Goal: Task Accomplishment & Management: Use online tool/utility

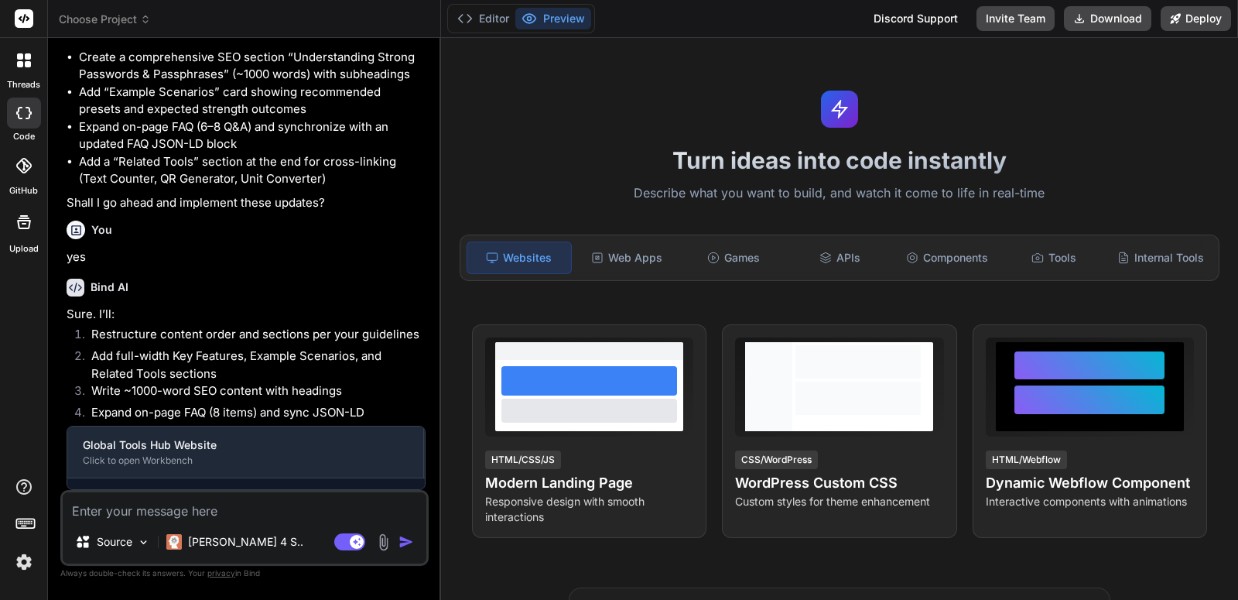
scroll to position [3363, 0]
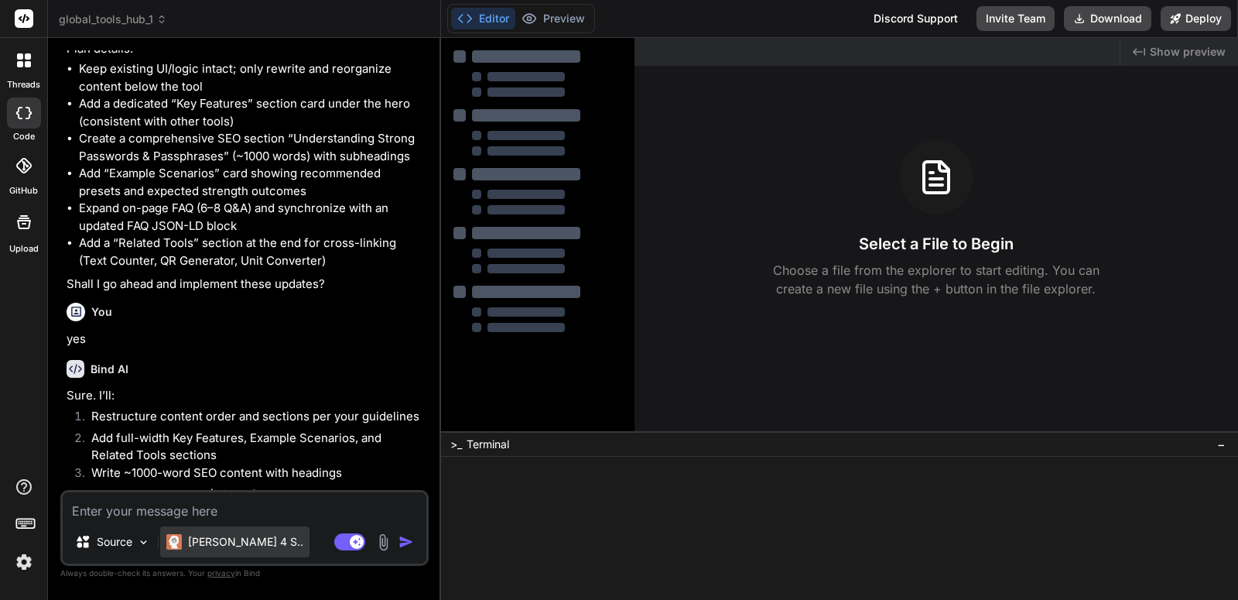
click at [246, 554] on div "[PERSON_NAME] 4 S.." at bounding box center [234, 541] width 149 height 31
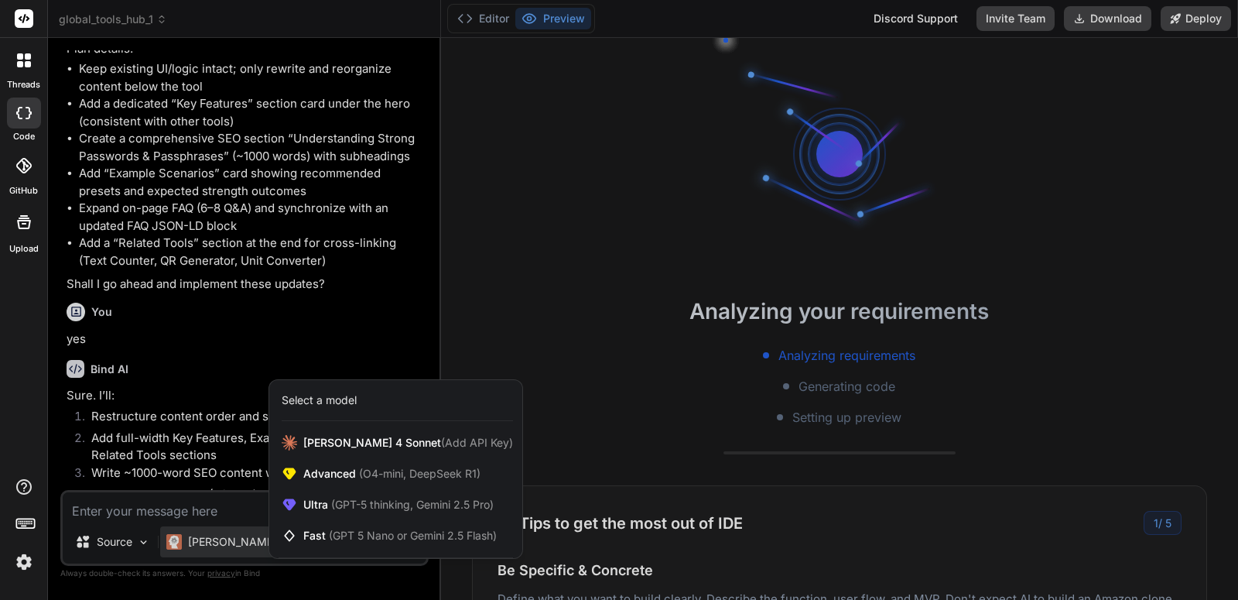
scroll to position [15, 0]
click at [441, 441] on span "(Add API Key)" at bounding box center [477, 442] width 72 height 13
type textarea "x"
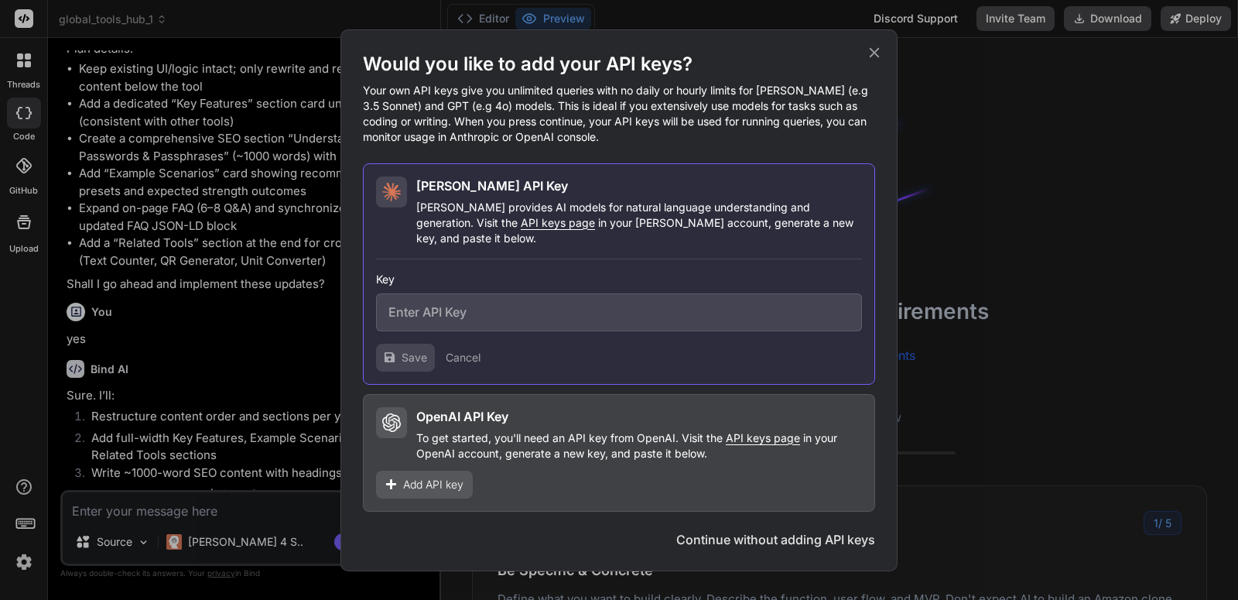
click at [405, 470] on div "Add API key" at bounding box center [424, 484] width 97 height 28
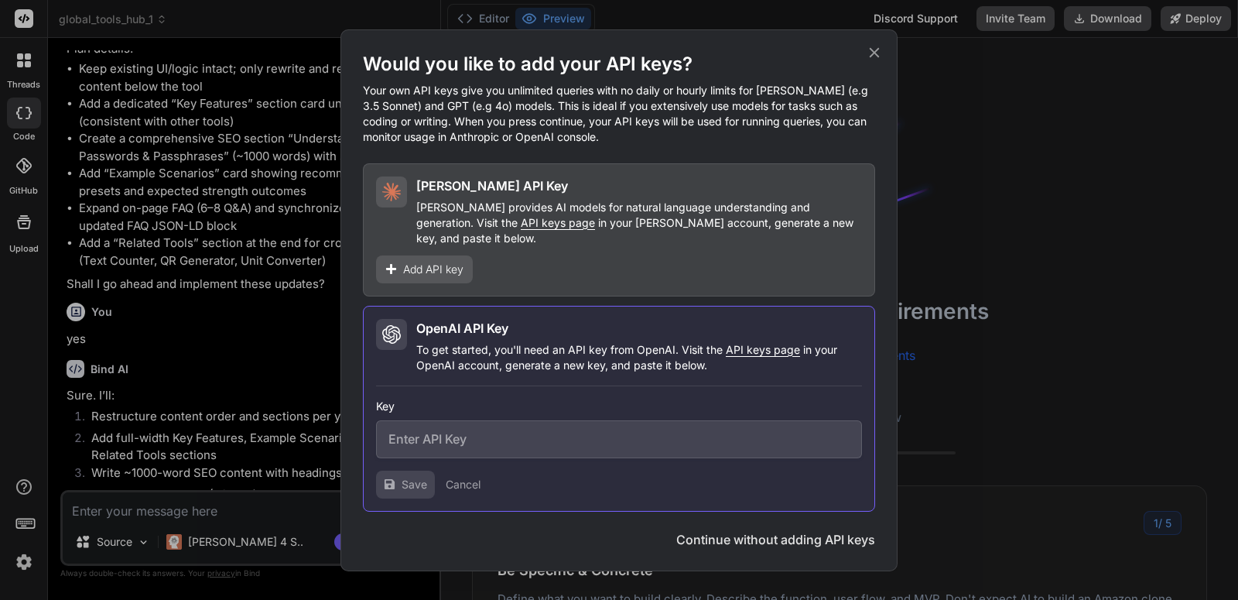
drag, startPoint x: 545, startPoint y: 365, endPoint x: 537, endPoint y: 402, distance: 37.3
click at [543, 371] on div "OpenAI API Key To get started, you'll need an API key from OpenAI. Visit the AP…" at bounding box center [619, 409] width 512 height 206
click at [537, 406] on div "Key" at bounding box center [619, 428] width 486 height 60
click at [524, 439] on input "text" at bounding box center [619, 439] width 486 height 38
paste input "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"
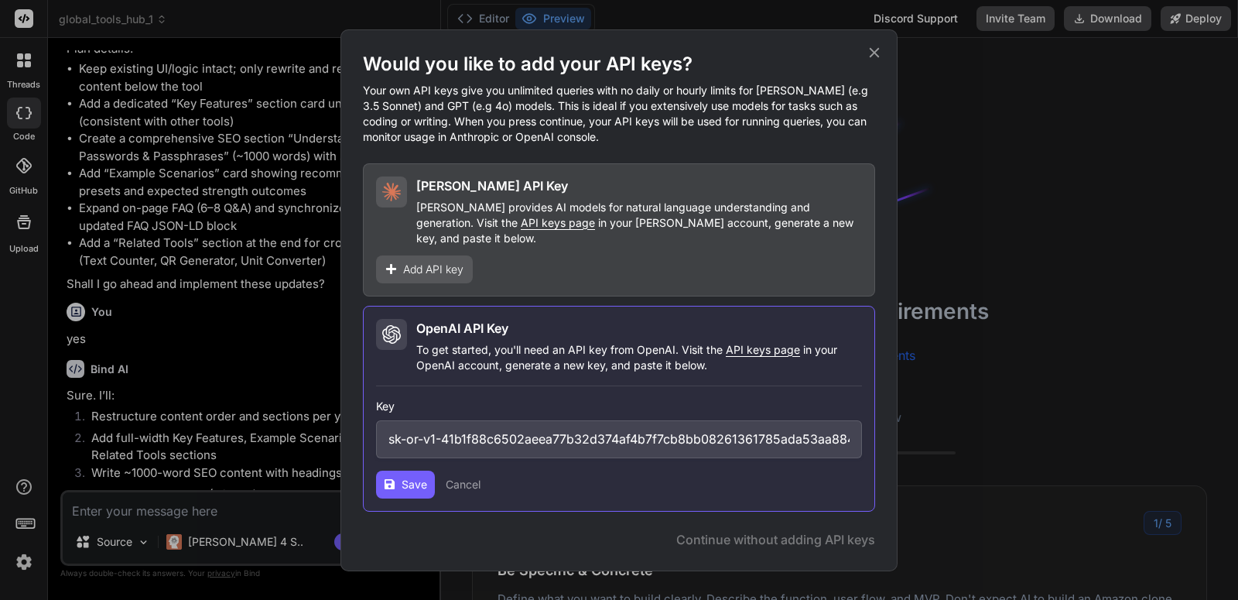
scroll to position [0, 45]
type input "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"
click at [414, 479] on span "Save" at bounding box center [415, 484] width 26 height 15
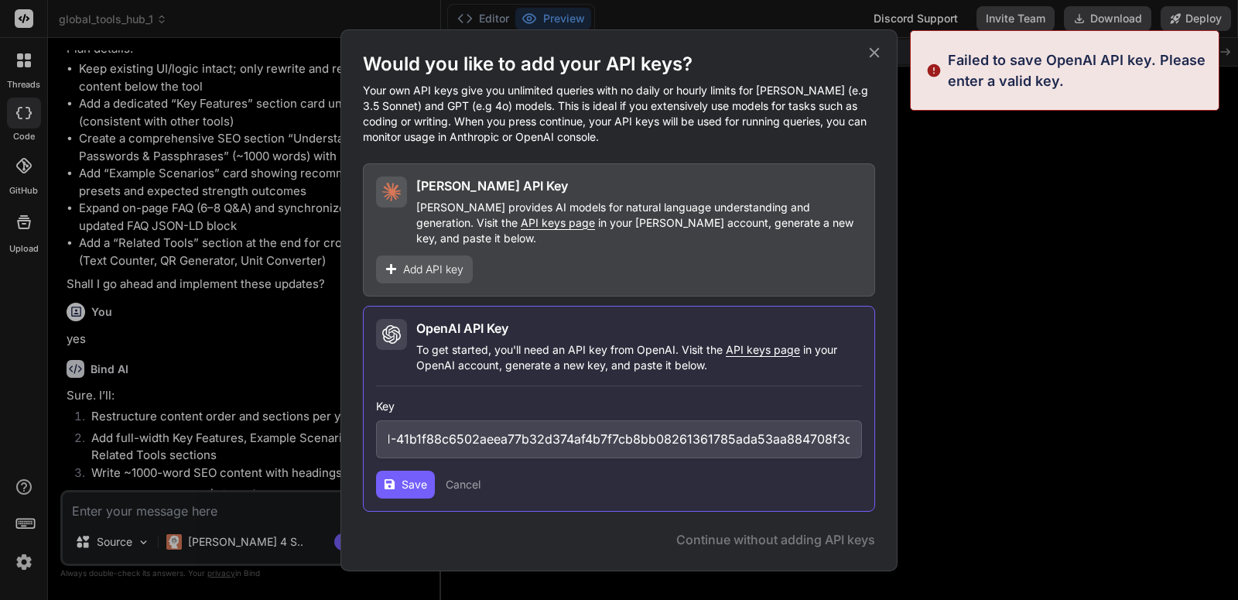
scroll to position [191, 0]
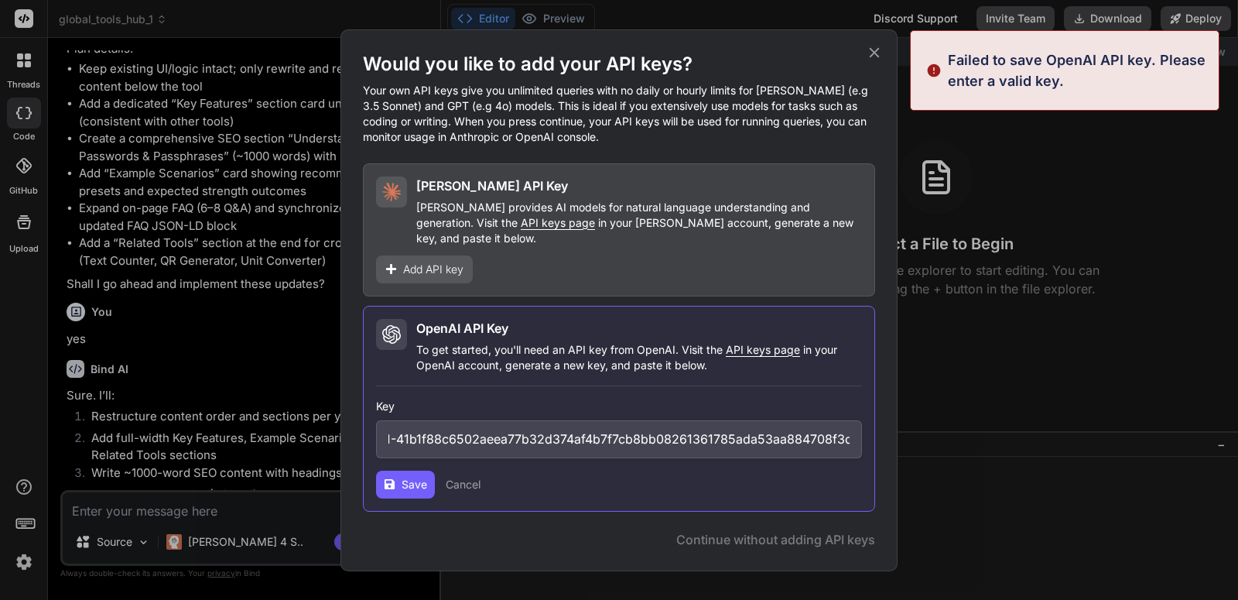
type textarea "x"
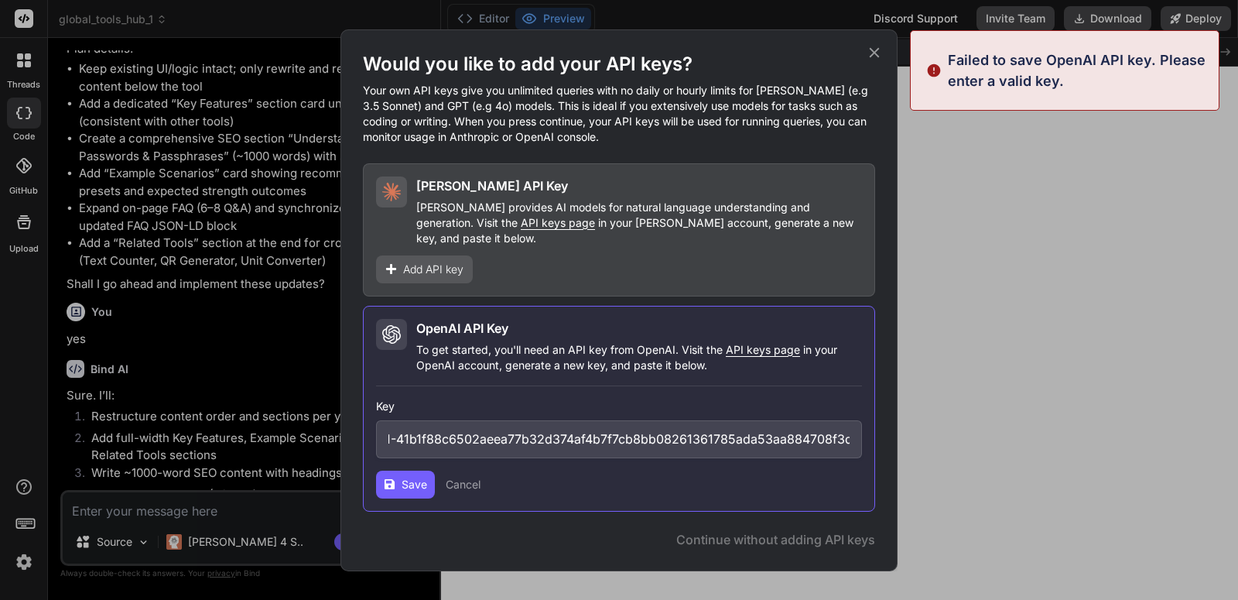
scroll to position [544, 0]
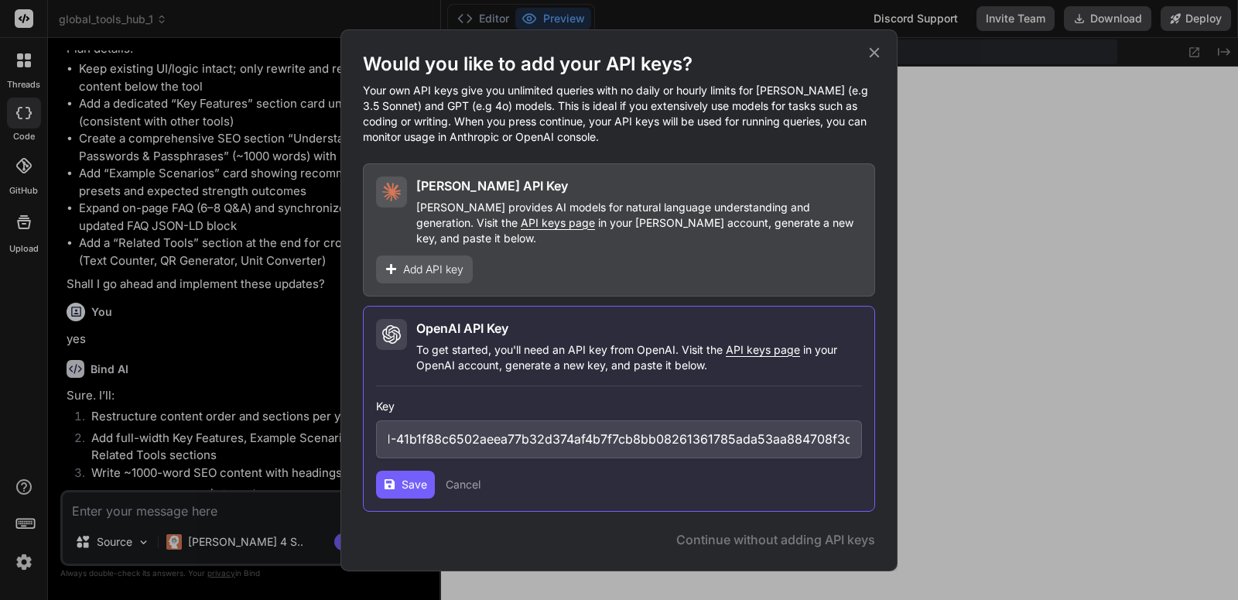
click at [470, 477] on button "Cancel" at bounding box center [463, 484] width 35 height 15
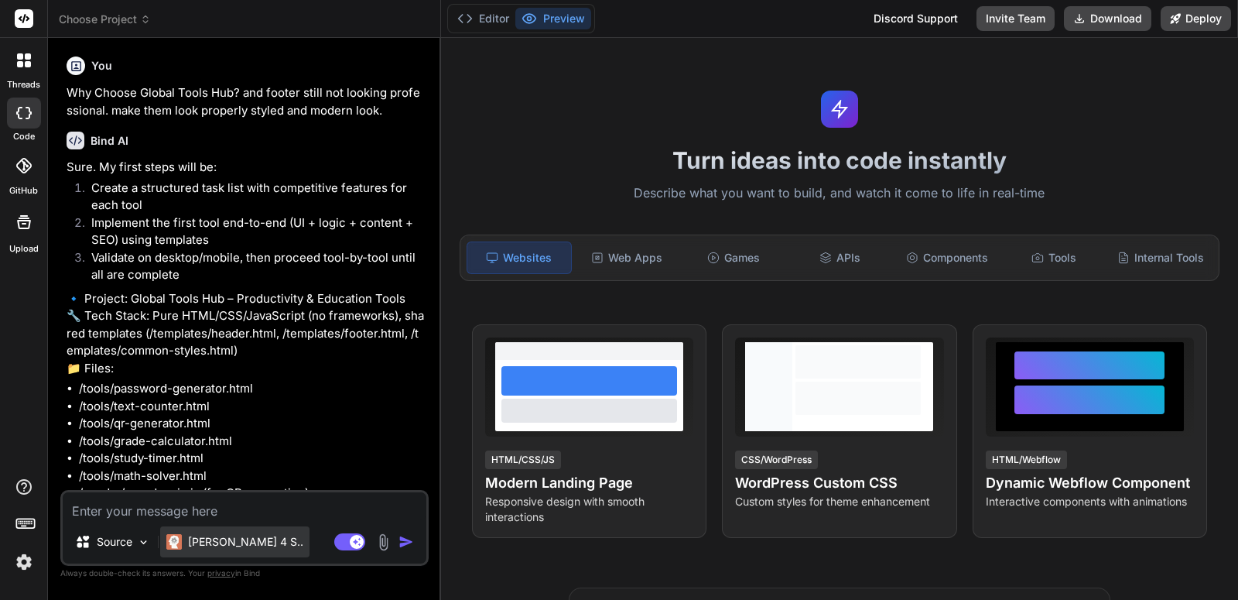
click at [199, 544] on p "[PERSON_NAME] 4 S.." at bounding box center [245, 541] width 115 height 15
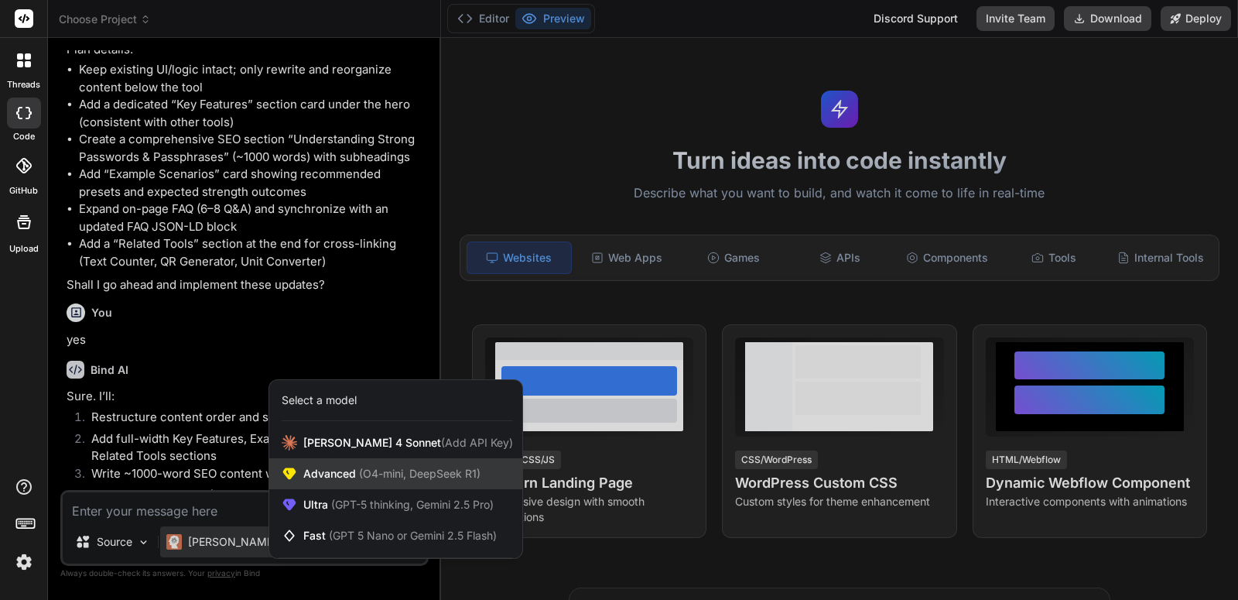
scroll to position [3363, 0]
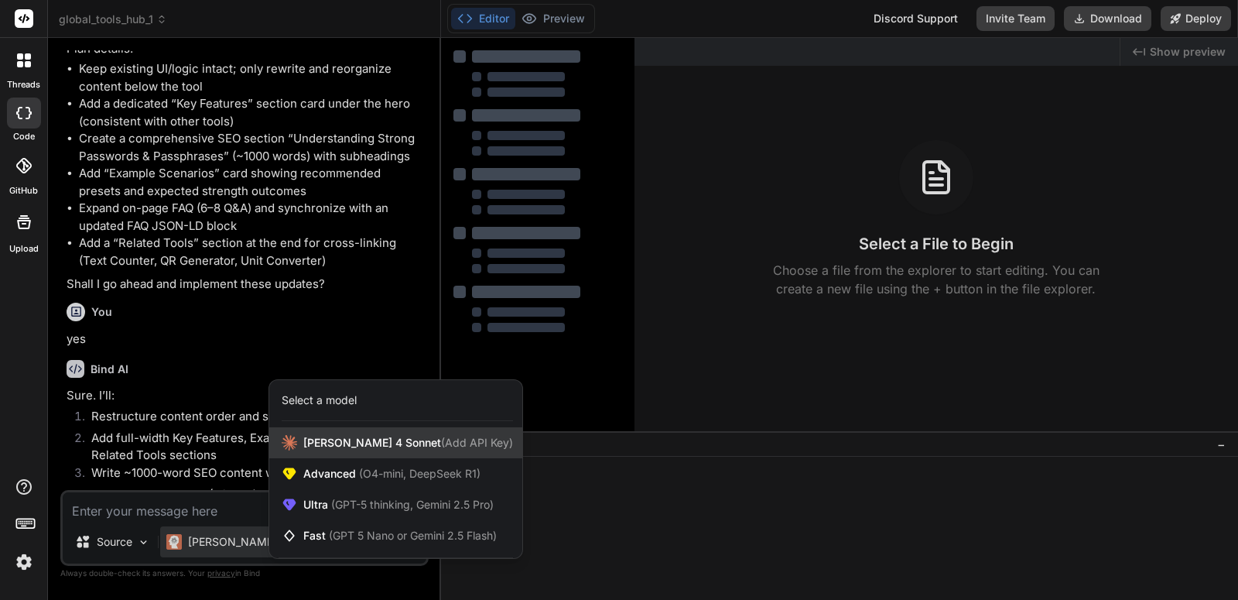
click at [441, 444] on span "(Add API Key)" at bounding box center [477, 442] width 72 height 13
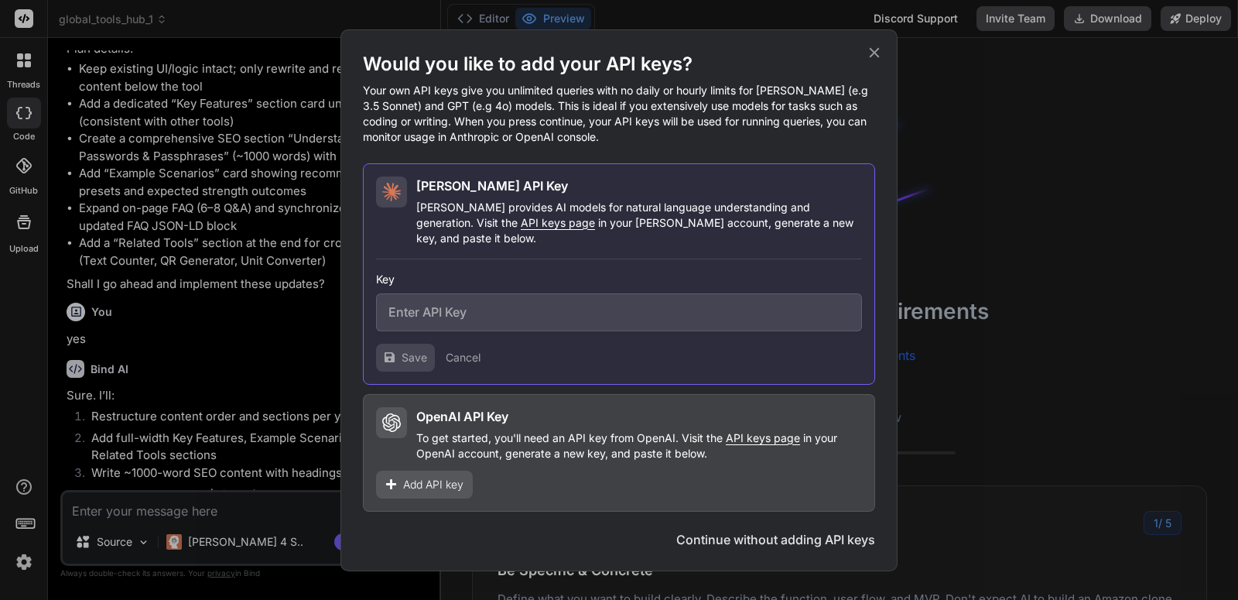
type textarea "x"
click at [567, 314] on input "text" at bounding box center [619, 312] width 486 height 38
paste input "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"
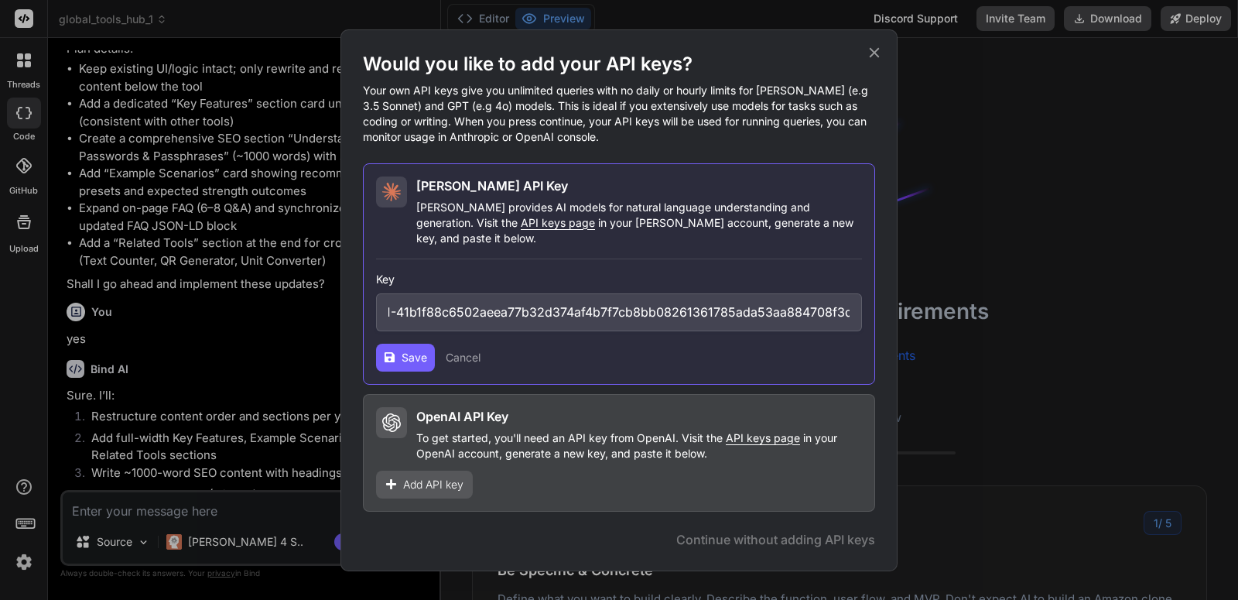
type input "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"
click at [401, 356] on button "Save" at bounding box center [405, 358] width 59 height 28
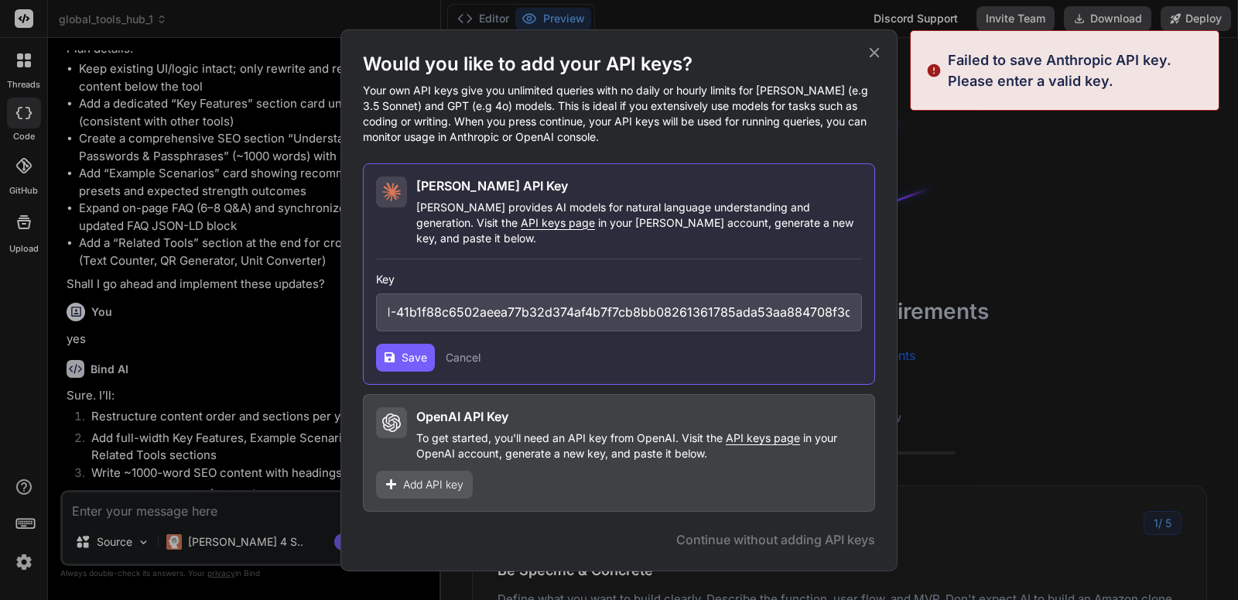
click at [438, 483] on span "Add API key" at bounding box center [433, 484] width 60 height 15
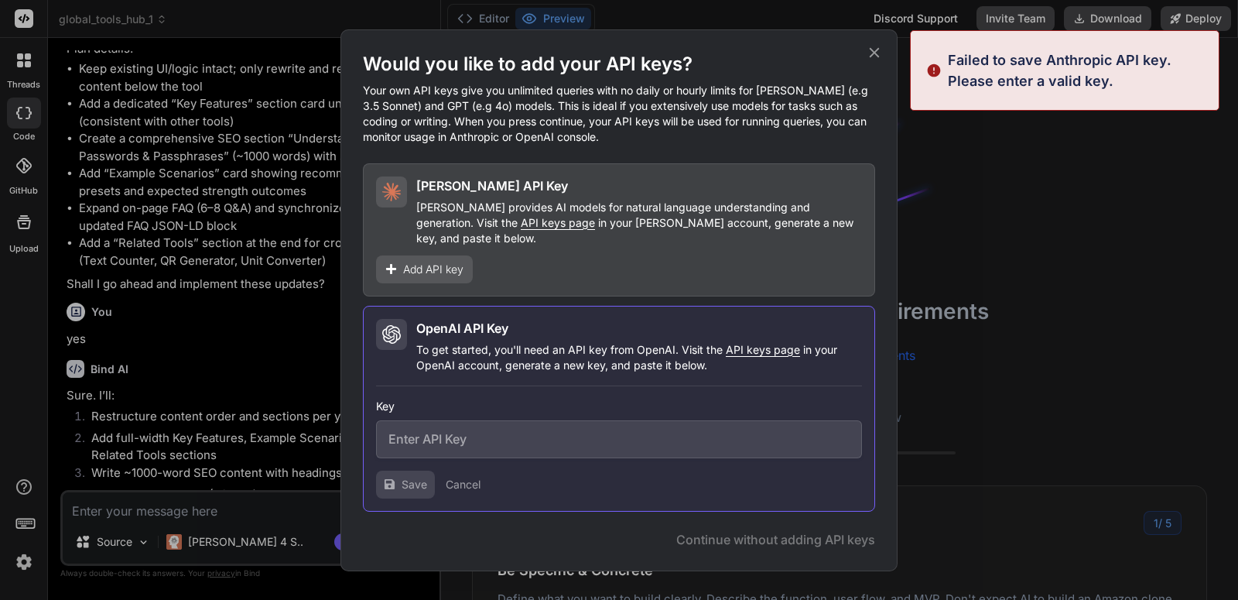
click at [484, 442] on input "text" at bounding box center [619, 439] width 486 height 38
paste input "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"
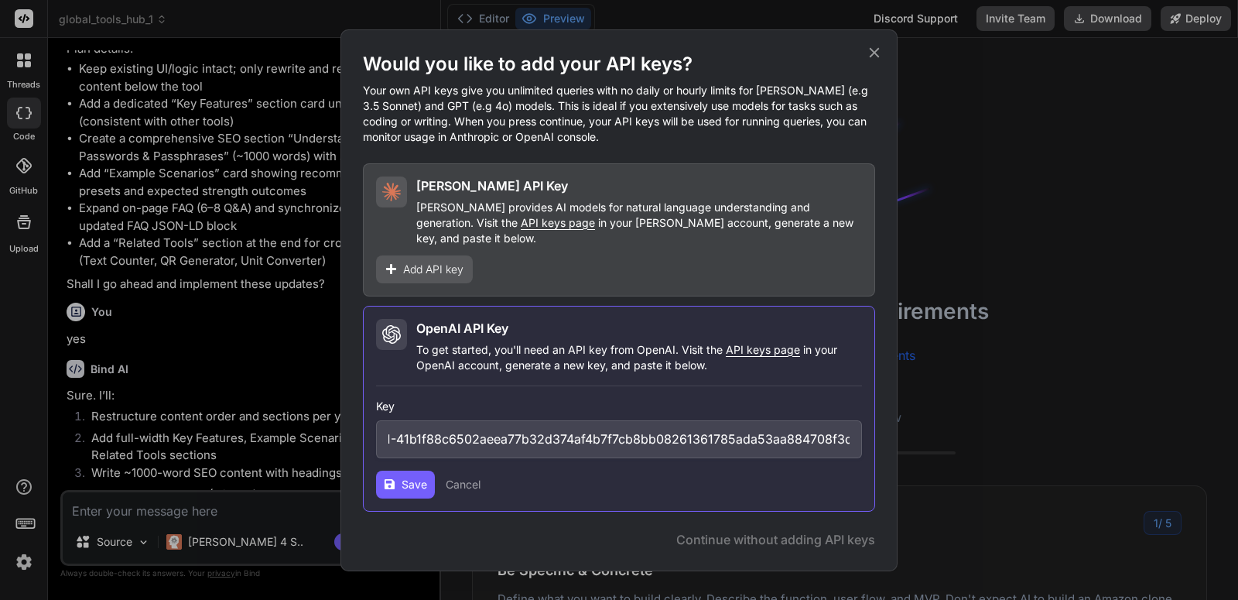
type input "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"
click at [406, 477] on span "Save" at bounding box center [415, 484] width 26 height 15
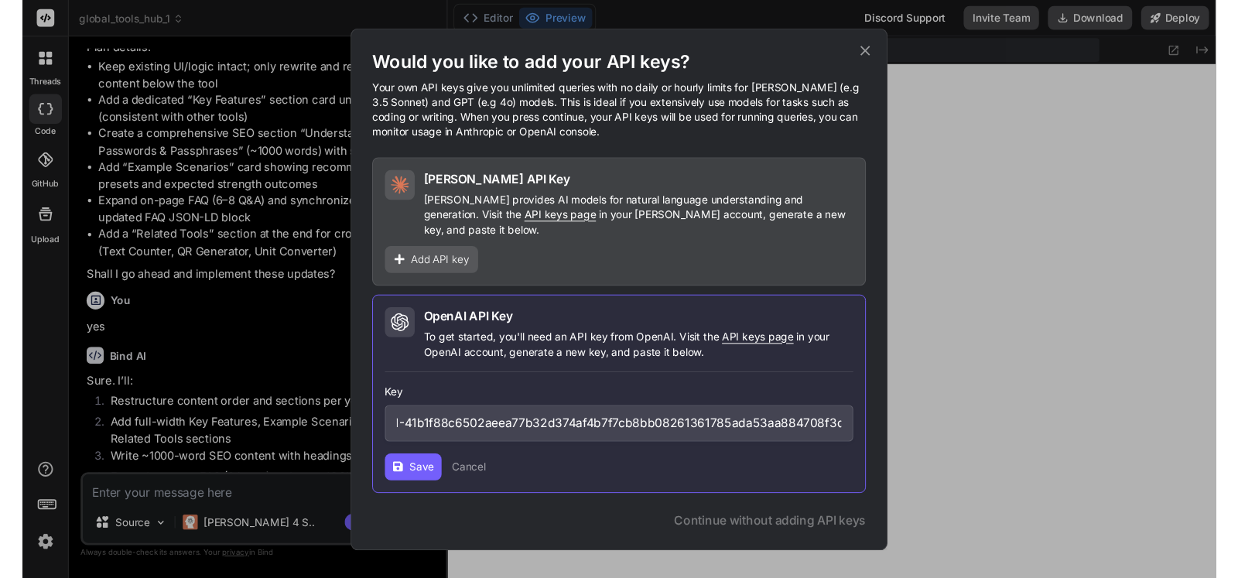
scroll to position [544, 0]
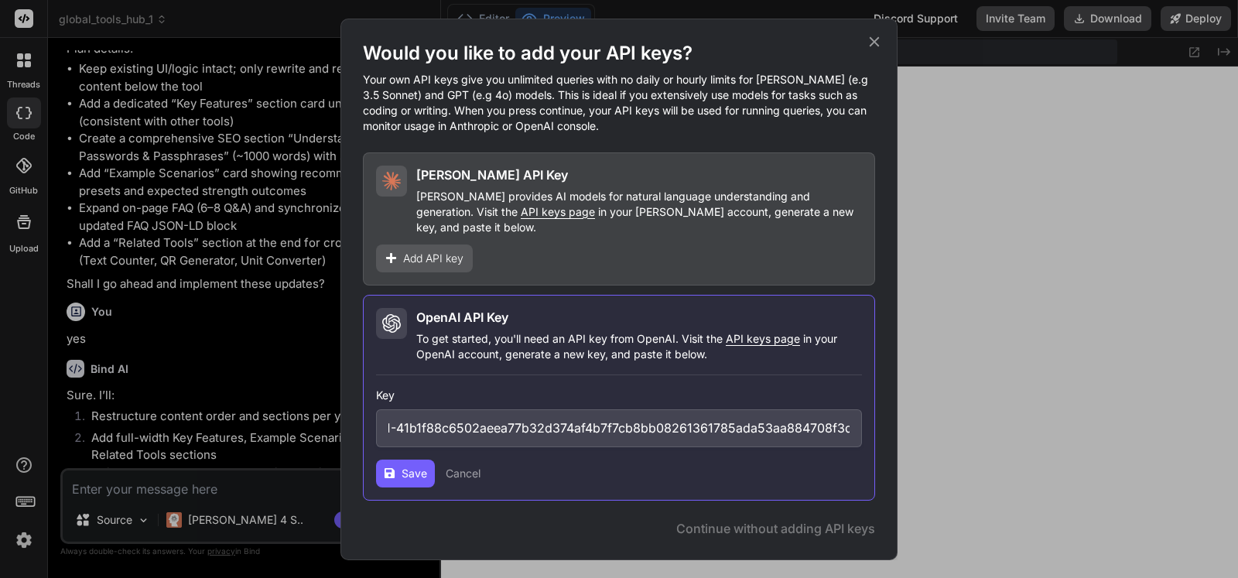
type textarea "x"
